Goal: Information Seeking & Learning: Learn about a topic

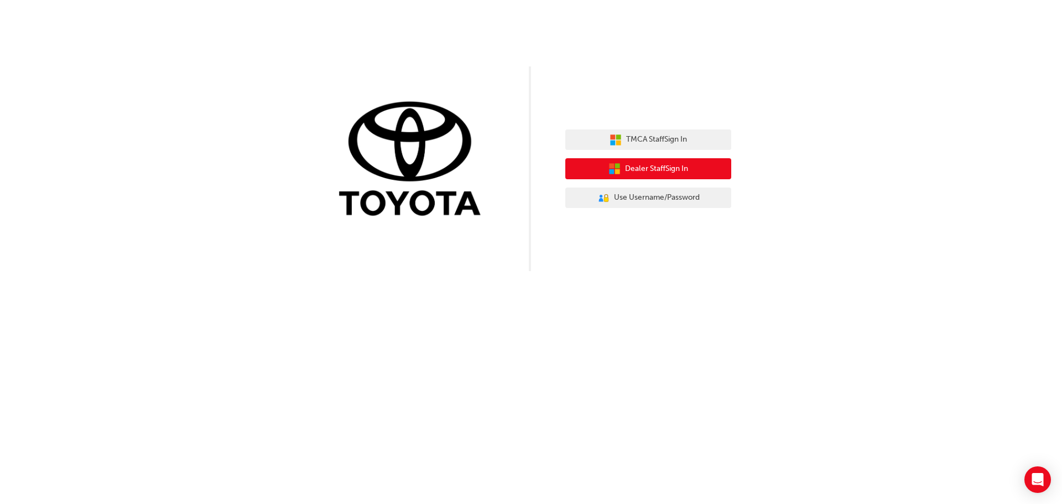
click at [649, 168] on span "Dealer Staff Sign In" at bounding box center [656, 169] width 63 height 13
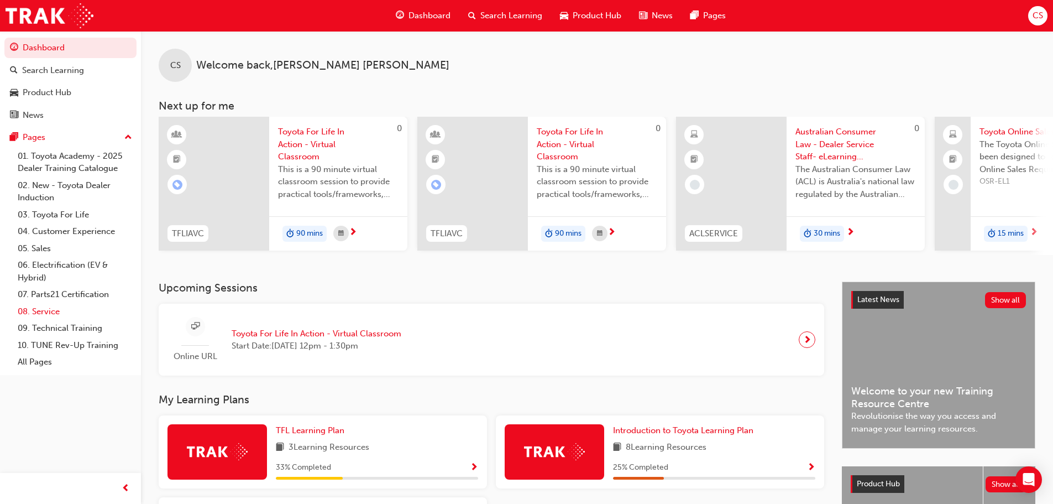
click at [41, 306] on link "08. Service" at bounding box center [74, 311] width 123 height 17
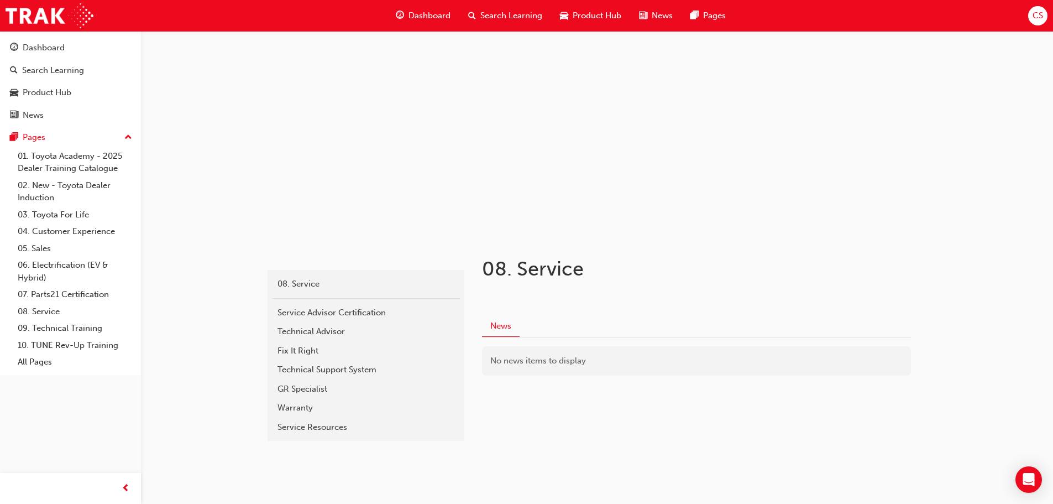
scroll to position [27, 0]
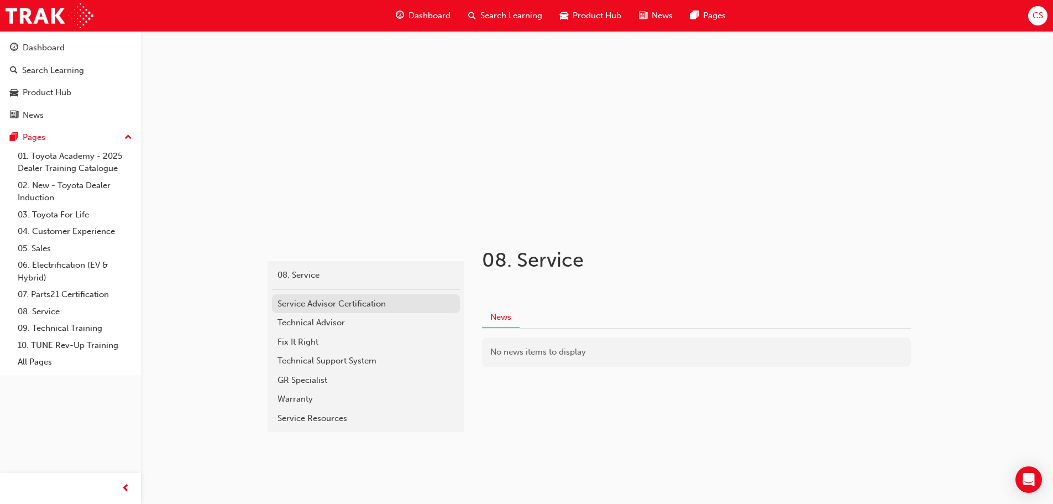
click at [375, 306] on div "Service Advisor Certification" at bounding box center [366, 303] width 177 height 13
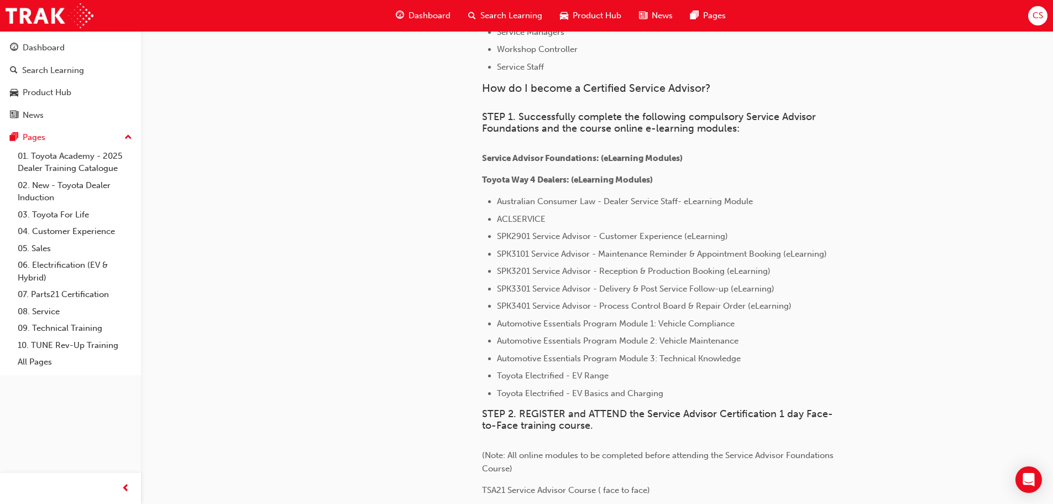
scroll to position [442, 0]
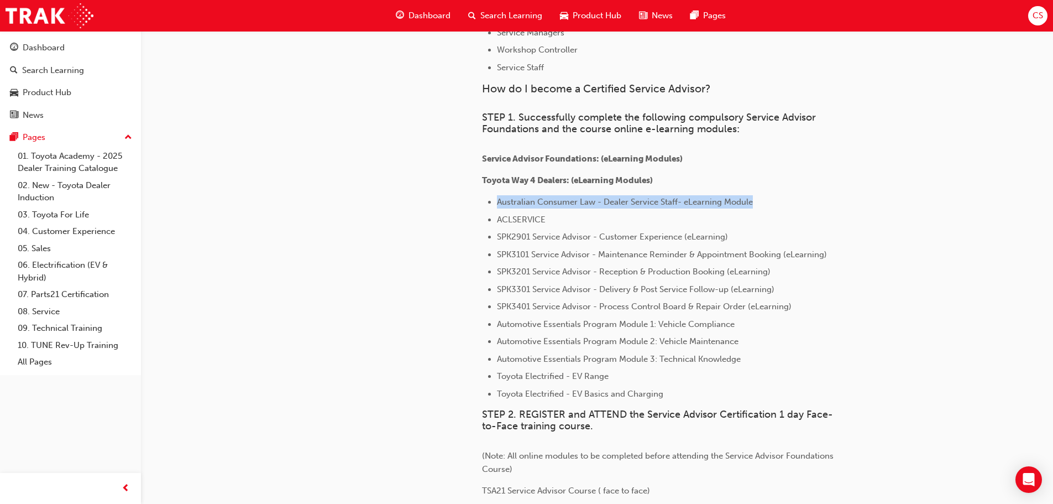
drag, startPoint x: 523, startPoint y: 203, endPoint x: 759, endPoint y: 200, distance: 236.1
click at [753, 200] on span "Australian Consumer Law - Dealer Service Staff- eLearning Module" at bounding box center [625, 202] width 256 height 10
copy span "Australian Consumer Law - Dealer Service Staff- eLearning Module"
click at [524, 15] on span "Search Learning" at bounding box center [511, 15] width 62 height 13
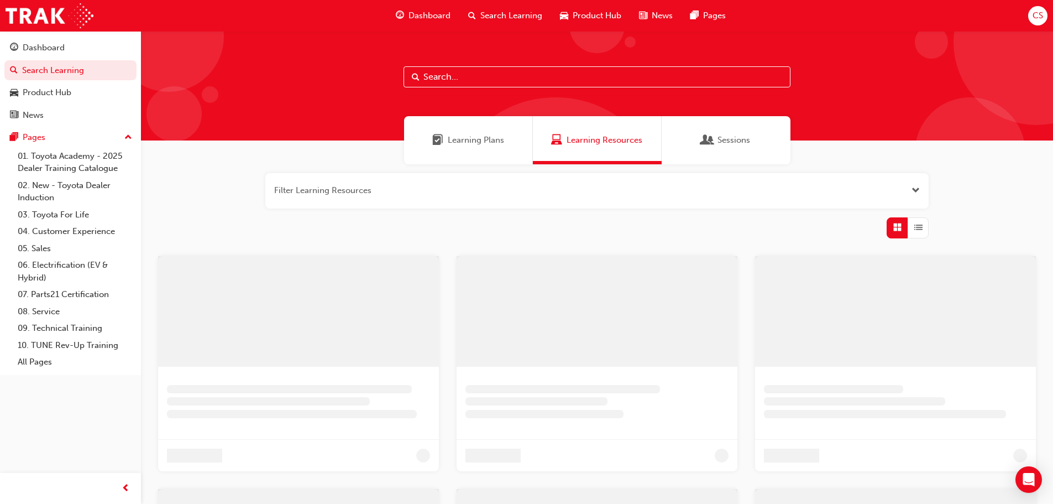
click at [525, 72] on input "text" at bounding box center [597, 76] width 387 height 21
paste input "Australian Consumer Law - Dealer Service Staff- eLearning Module"
type input "Australian Consumer Law - Dealer Service Staff- eLearning Module"
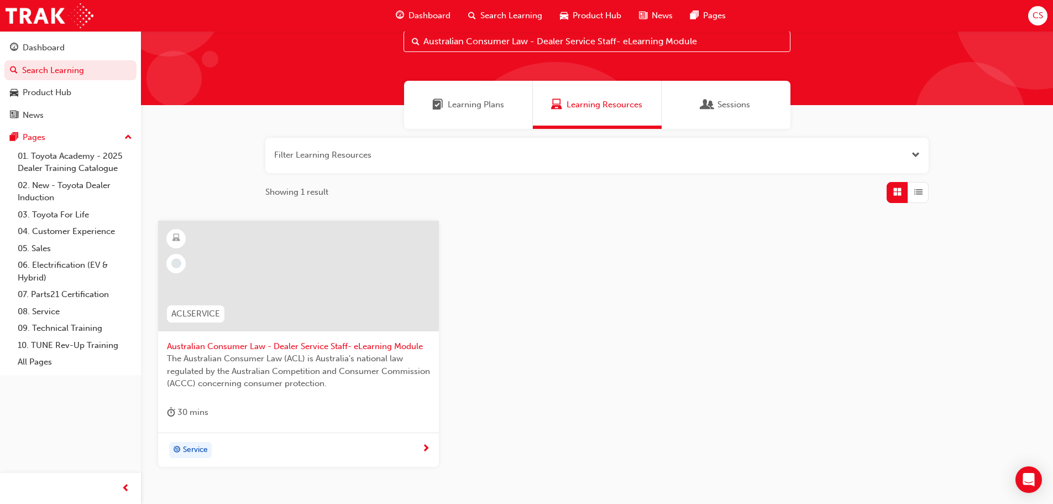
scroll to position [55, 0]
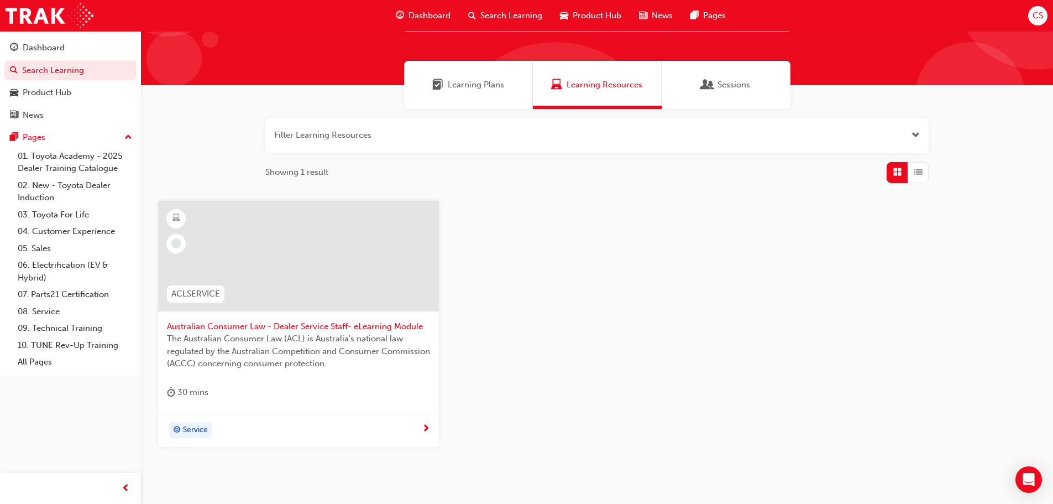
click at [365, 321] on span "Australian Consumer Law - Dealer Service Staff- eLearning Module" at bounding box center [298, 326] width 263 height 13
